Goal: Transaction & Acquisition: Subscribe to service/newsletter

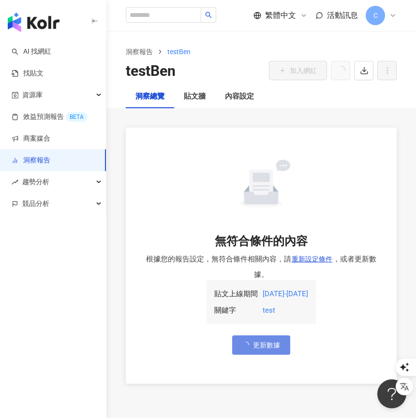
click at [350, 134] on div "無符合條件的內容 根據您的報告設定，無符合條件相關內容，請 重新設定條件 ，或者更新數據。 貼文上線期間 關鍵字 [DATE] - [DATE] test 更…" at bounding box center [261, 256] width 271 height 257
click at [387, 11] on div "C" at bounding box center [380, 15] width 31 height 19
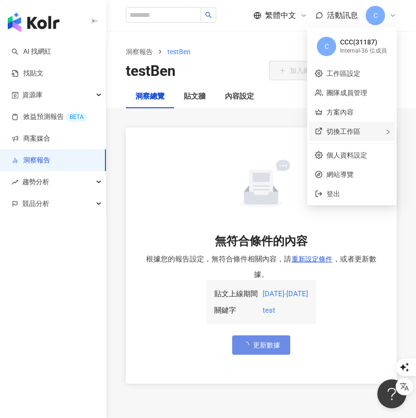
click at [350, 135] on span "切換工作區" at bounding box center [343, 132] width 34 height 8
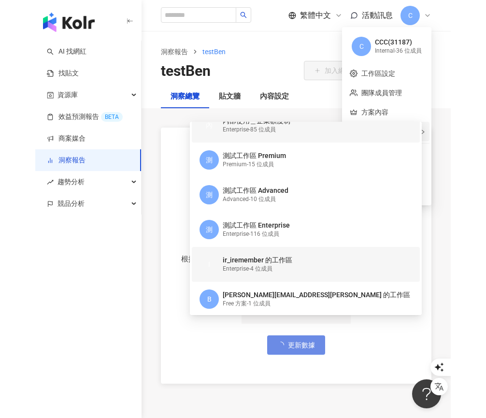
scroll to position [180, 0]
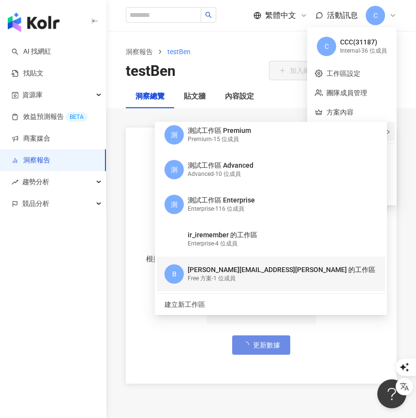
click at [229, 273] on div "[PERSON_NAME][EMAIL_ADDRESS][PERSON_NAME] 的工作區" at bounding box center [282, 270] width 188 height 10
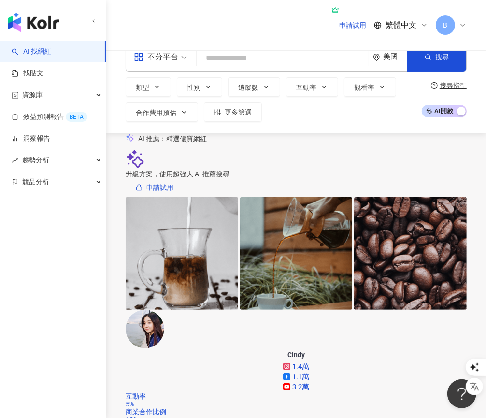
click at [415, 20] on span "B" at bounding box center [446, 25] width 4 height 11
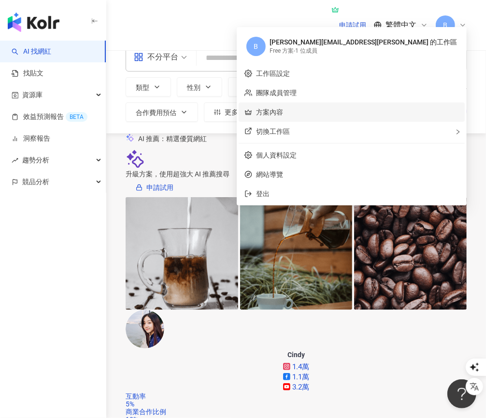
click at [283, 108] on link "方案內容" at bounding box center [269, 112] width 27 height 8
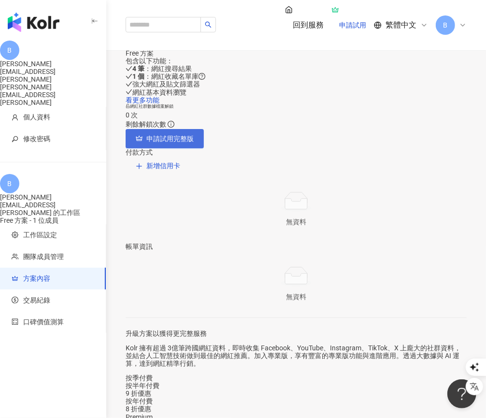
click at [194, 143] on span "申請試用完整版" at bounding box center [169, 139] width 47 height 8
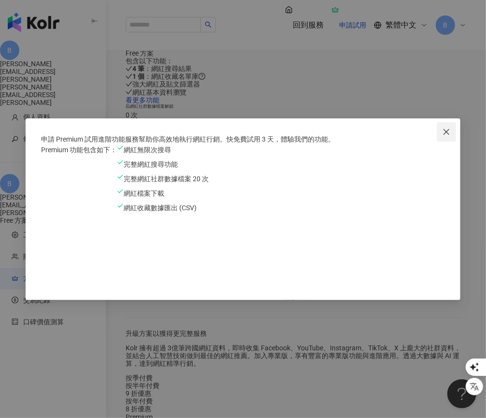
click at [415, 129] on icon "close" at bounding box center [447, 132] width 6 height 6
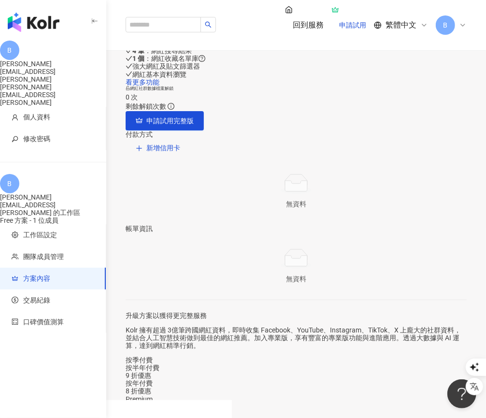
scroll to position [27, 0]
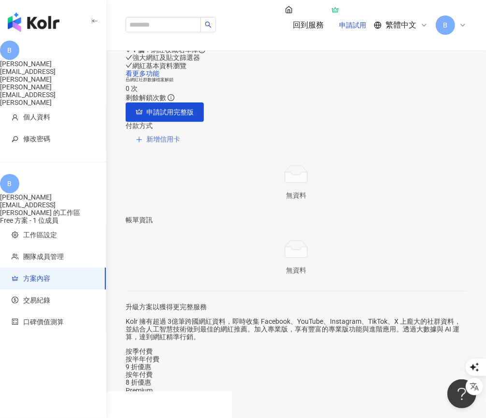
click at [180, 143] on span "新增信用卡" at bounding box center [163, 139] width 34 height 8
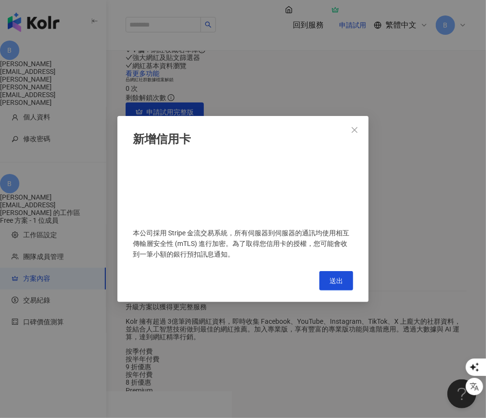
click at [398, 220] on div "新增信用卡 本公司採用 Stripe 金流交易系統，所有伺服器到伺服器的通訊均使用相互傳輸層安全性 (mTLS) 進行加密。為了取得您信用卡的授權，您可能會收…" at bounding box center [243, 209] width 486 height 418
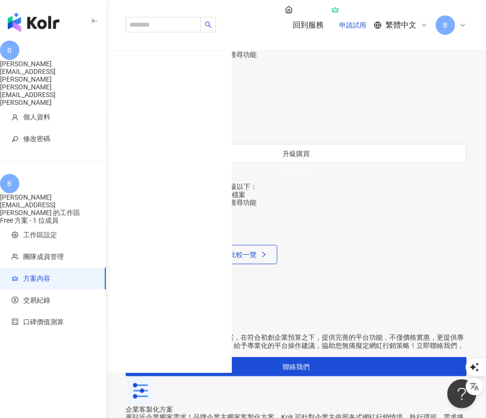
scroll to position [431, 0]
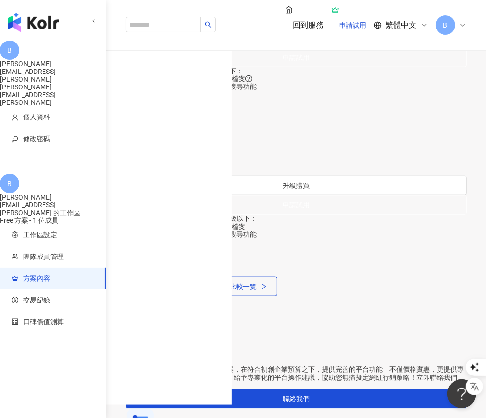
click at [222, 48] on button "升級購買" at bounding box center [296, 38] width 341 height 19
